Goal: Find contact information: Find contact information

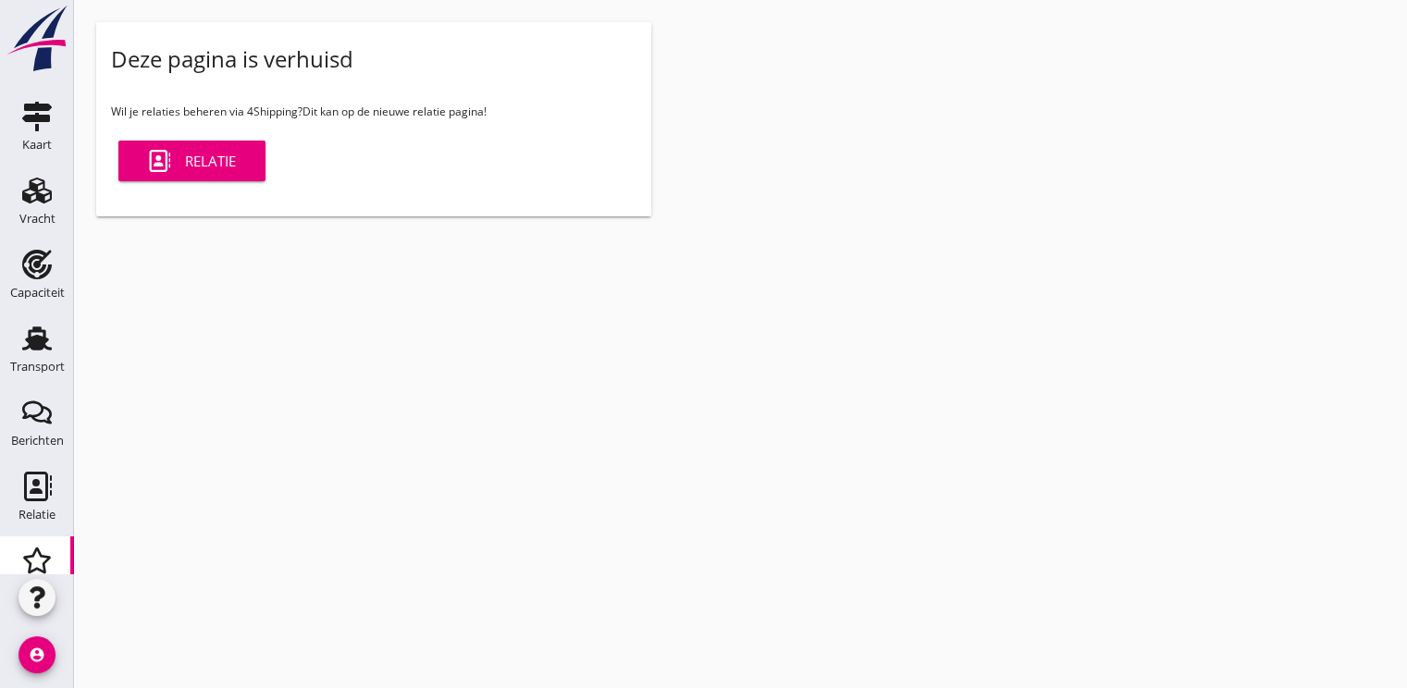
scroll to position [93, 0]
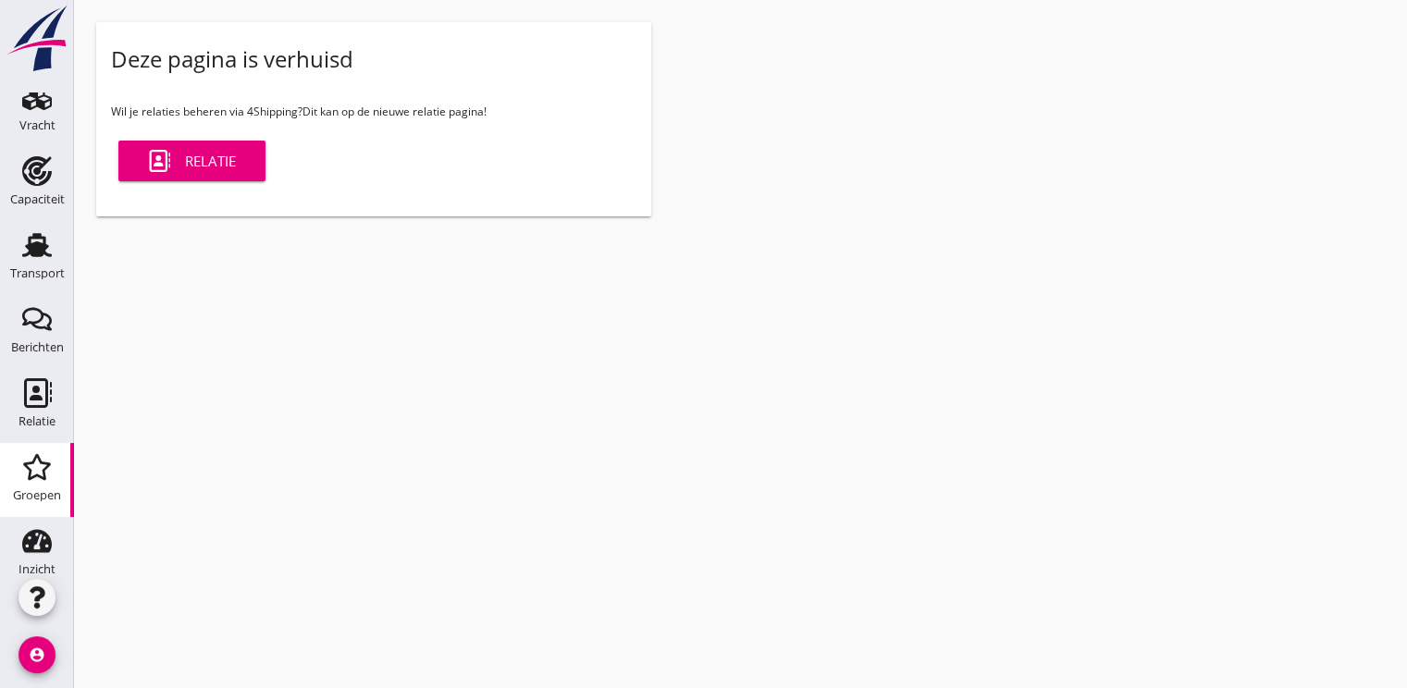
click at [198, 165] on div "Relatie" at bounding box center [192, 161] width 88 height 22
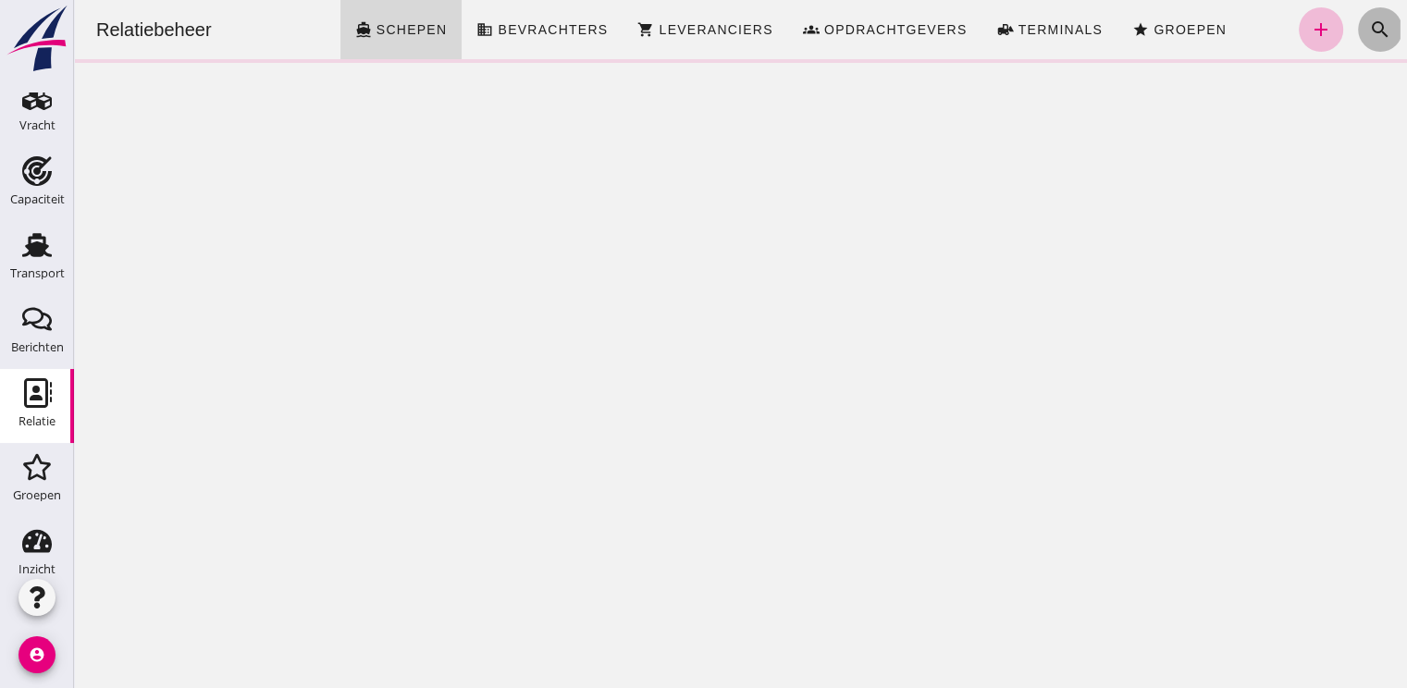
click at [1369, 31] on icon "search" at bounding box center [1380, 29] width 22 height 22
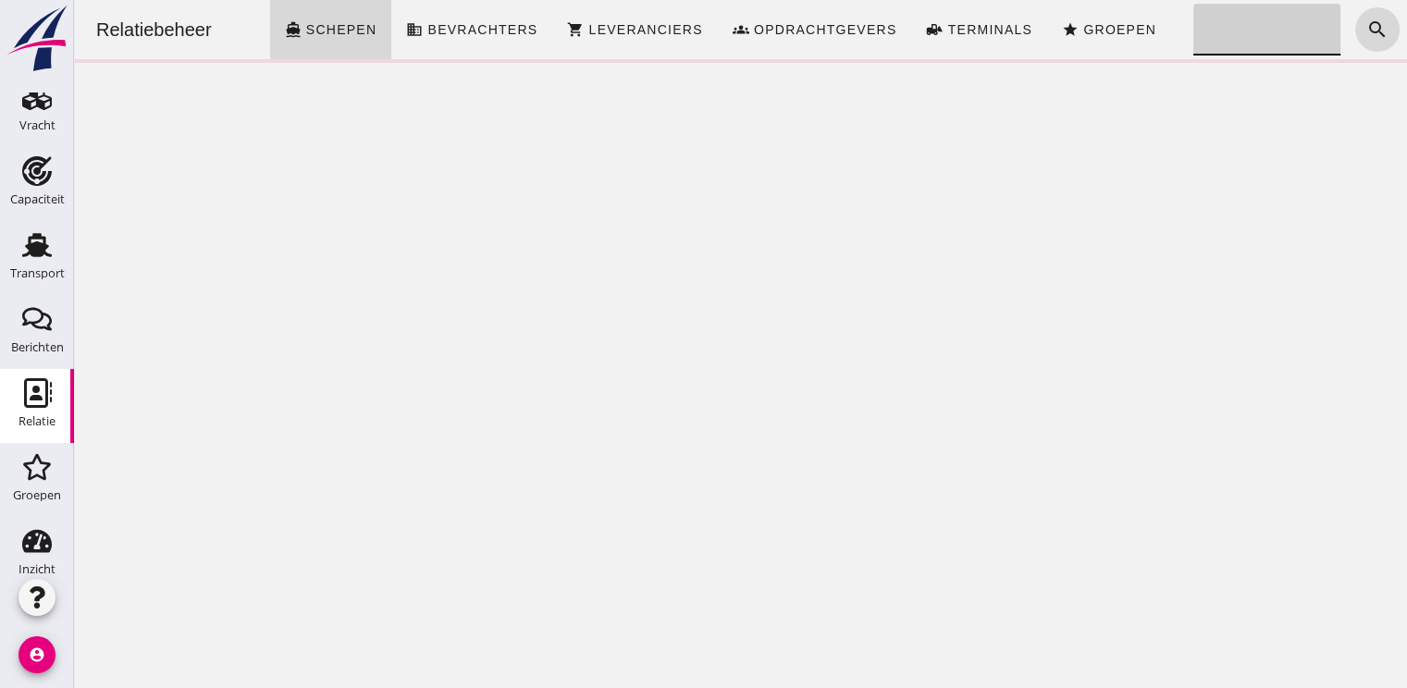
click input "Zoeken..."
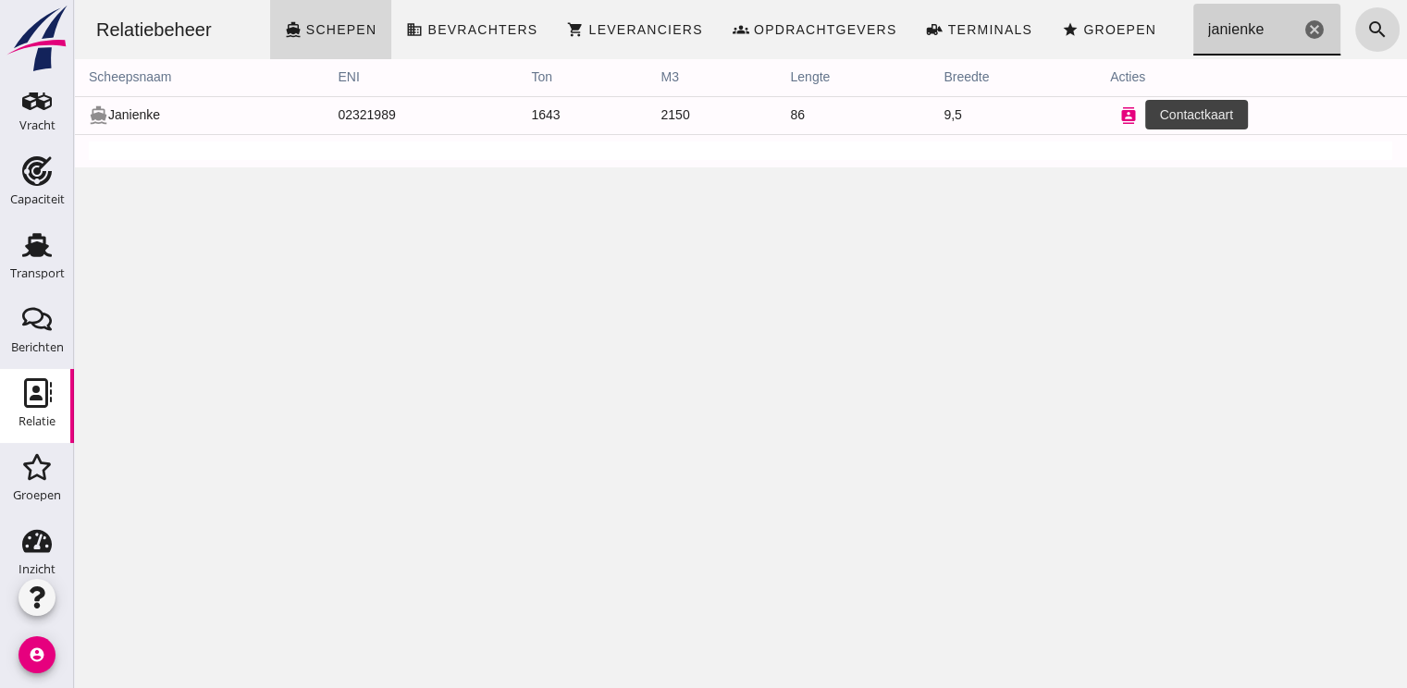
type input "janienke"
click at [1120, 120] on icon "contacts" at bounding box center [1128, 115] width 17 height 17
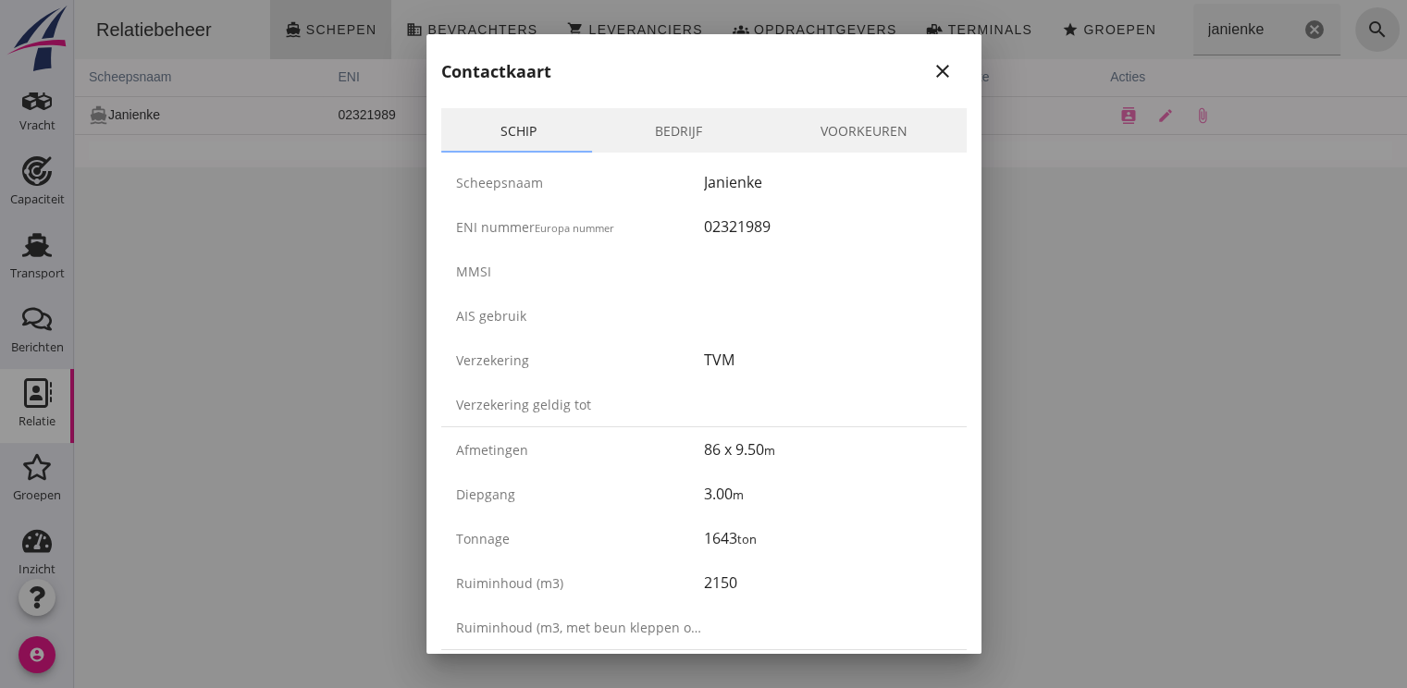
click at [932, 204] on div "ENI nummer Europa nummer 02321989" at bounding box center [703, 226] width 525 height 44
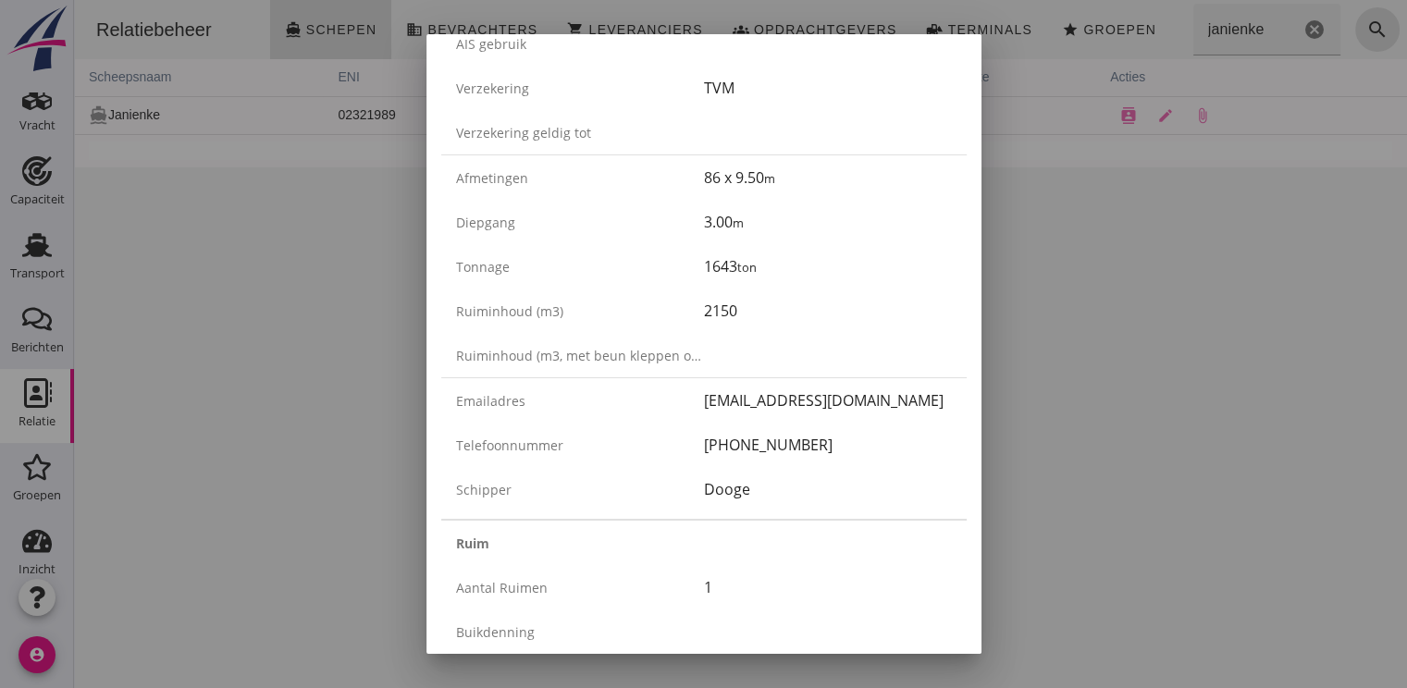
scroll to position [277, 0]
